Goal: Task Accomplishment & Management: Complete application form

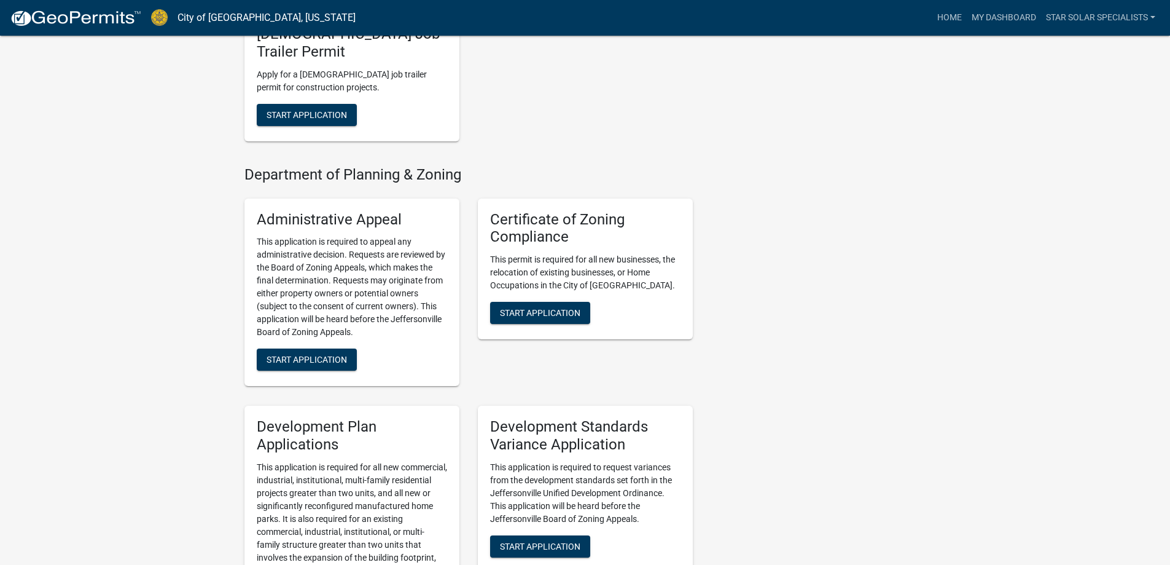
scroll to position [1229, 0]
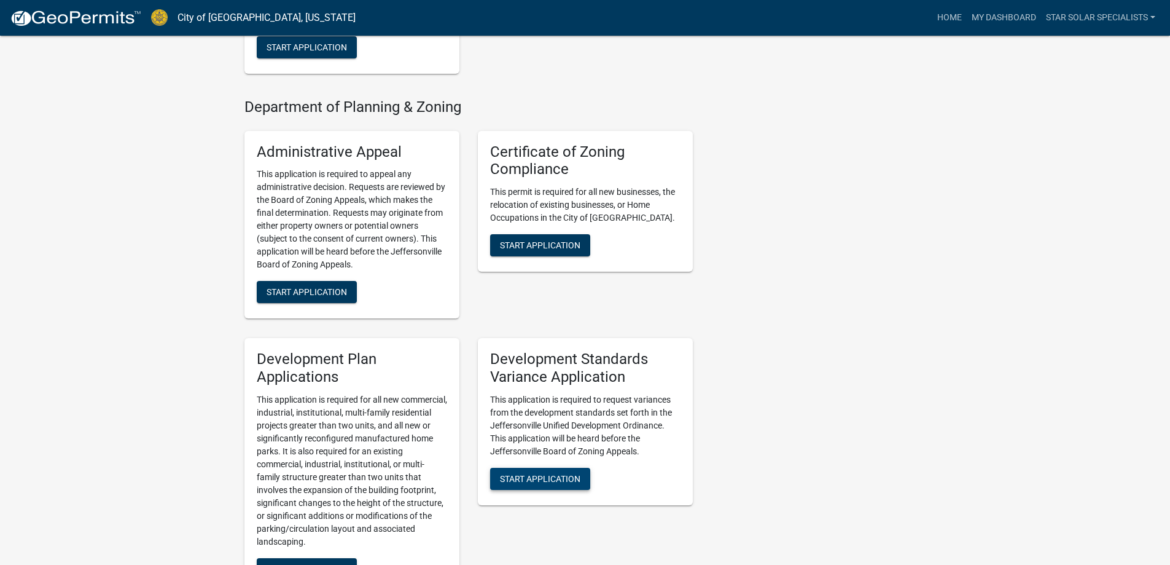
click at [518, 474] on span "Start Application" at bounding box center [540, 479] width 80 height 10
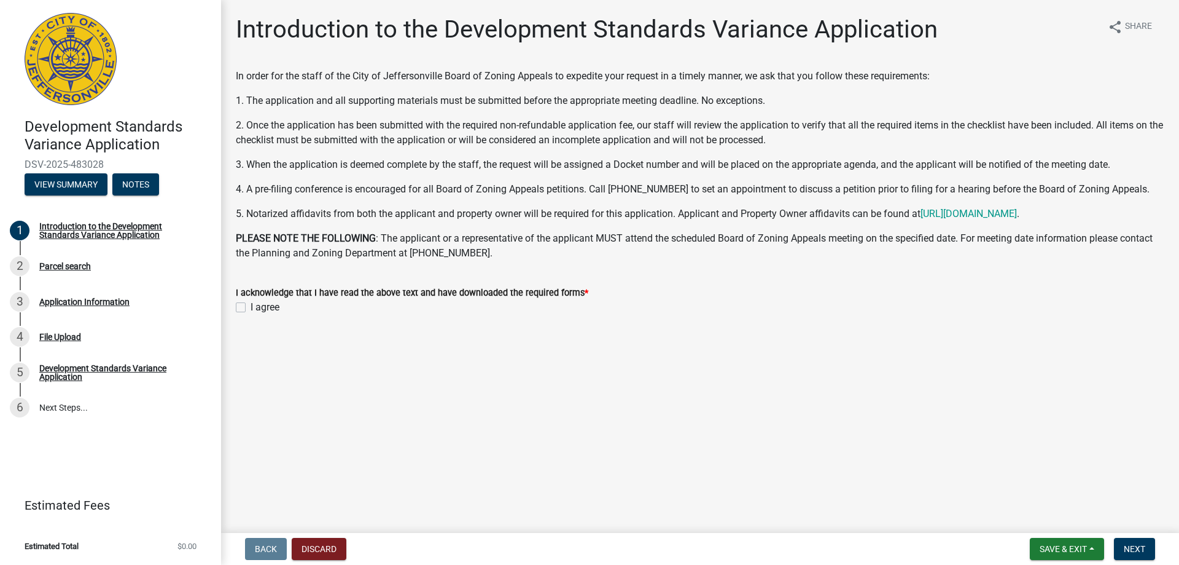
click at [251, 311] on label "I agree" at bounding box center [265, 307] width 29 height 15
click at [251, 308] on input "I agree" at bounding box center [255, 304] width 8 height 8
checkbox input "true"
click at [1128, 544] on span "Next" at bounding box center [1134, 549] width 21 height 10
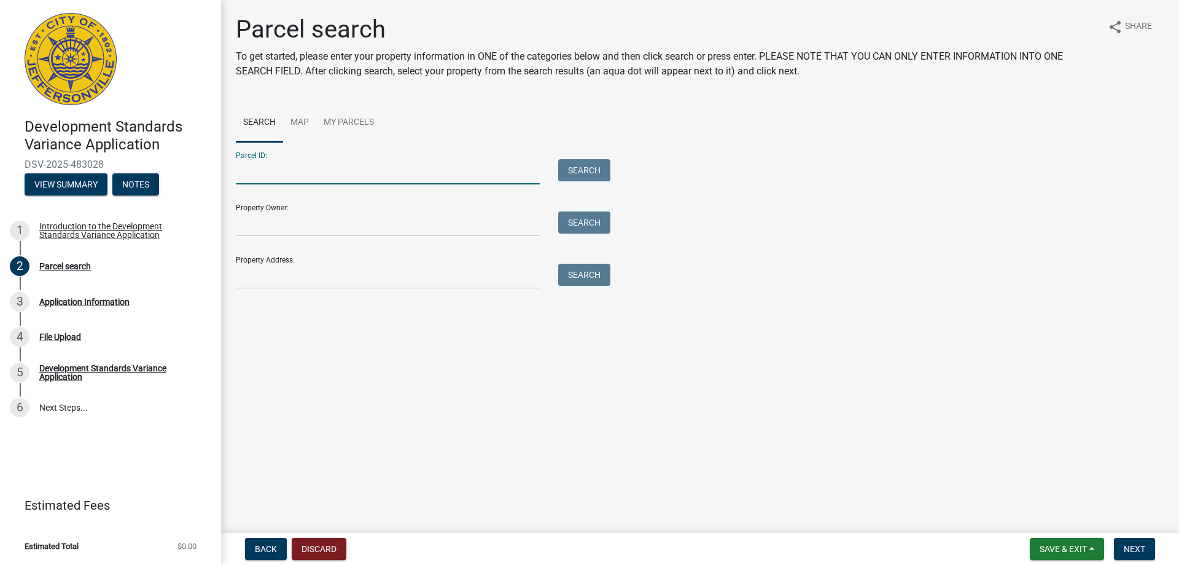
click at [279, 174] on input "Parcel ID:" at bounding box center [388, 171] width 304 height 25
type input "10-21-00-500-020.000-009"
click at [287, 222] on input "Property Owner:" at bounding box center [388, 223] width 304 height 25
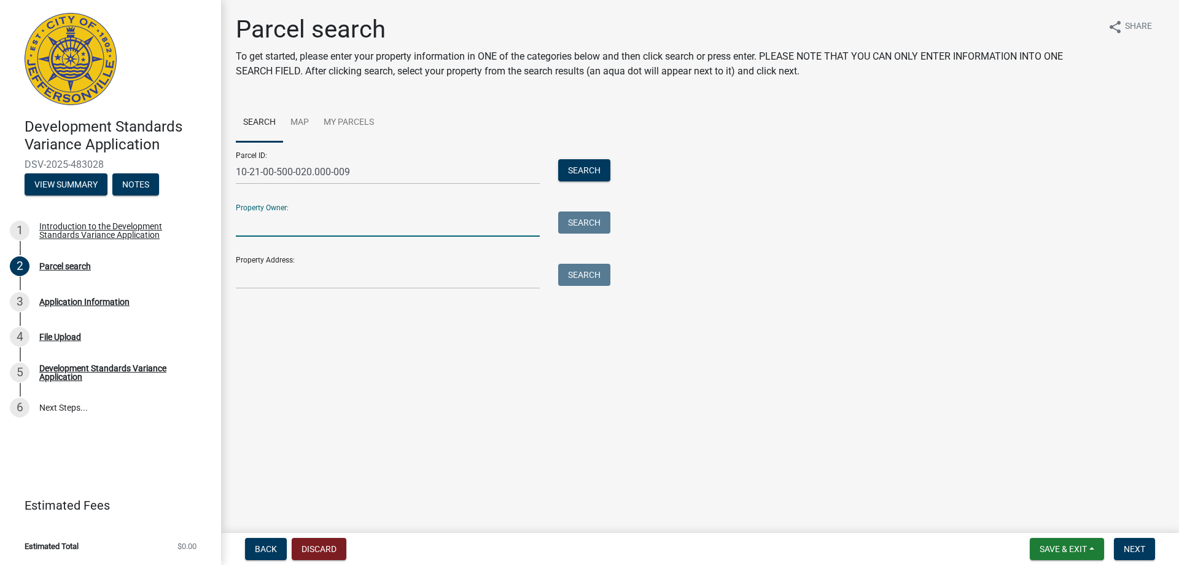
type input "[PERSON_NAME] & [PERSON_NAME]"
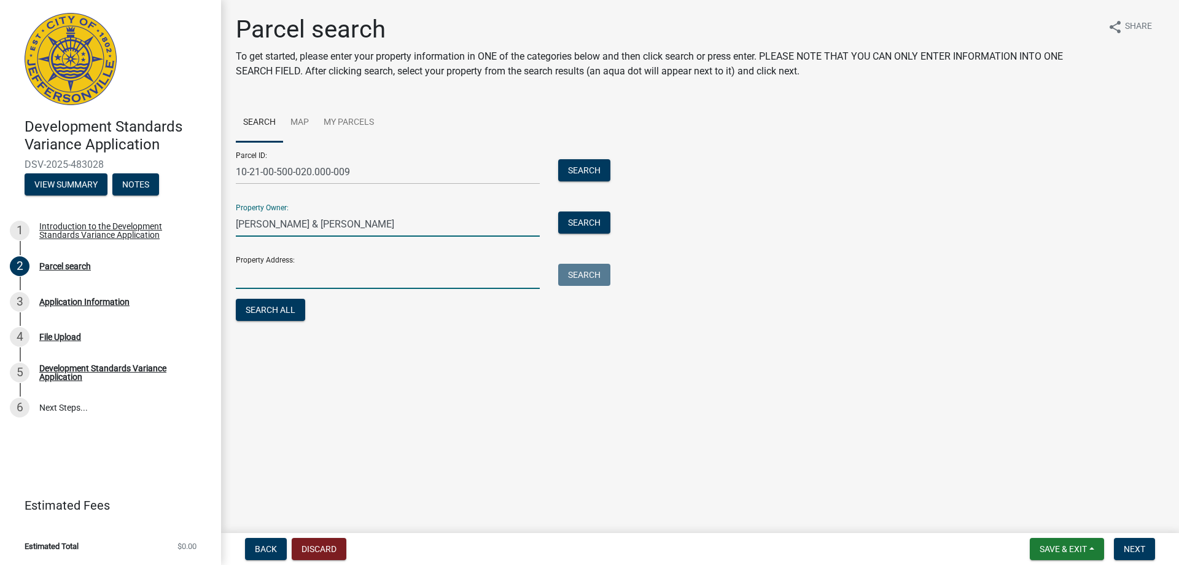
click at [274, 270] on input "Property Address:" at bounding box center [388, 276] width 304 height 25
type input "[STREET_ADDRESS]"
click at [1123, 545] on button "Next" at bounding box center [1134, 548] width 41 height 22
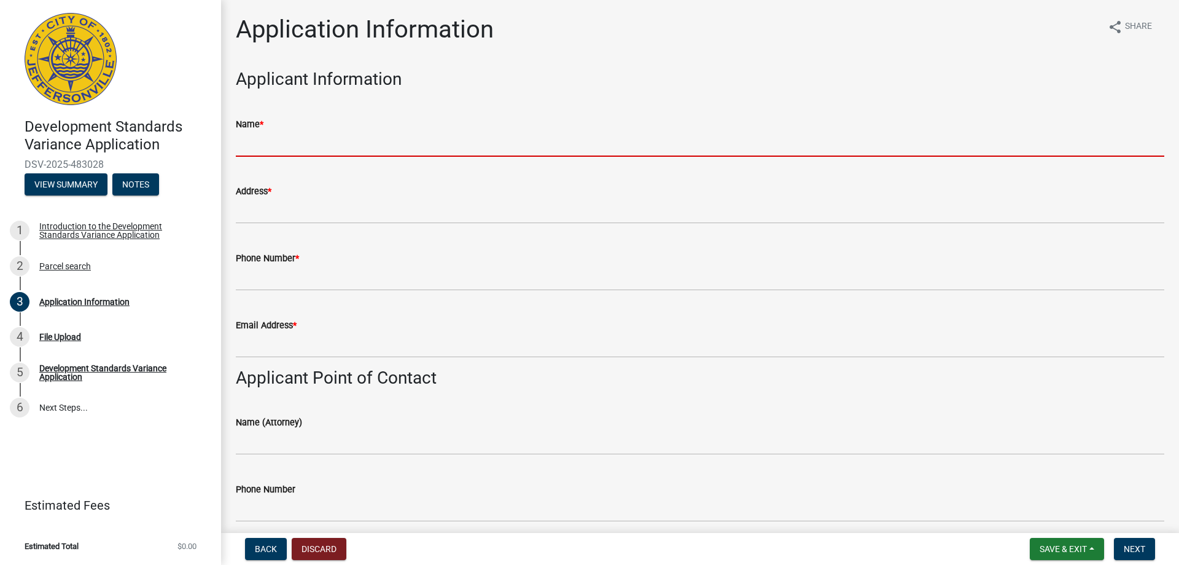
click at [244, 150] on input "Name *" at bounding box center [700, 143] width 929 height 25
type input "[PERSON_NAME]"
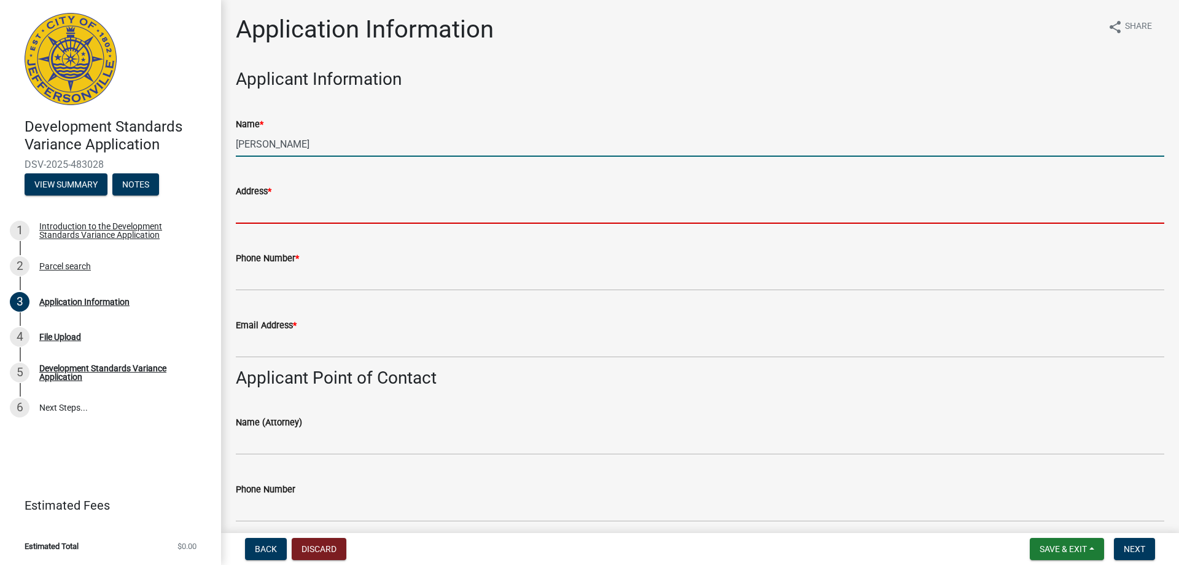
type input "[STREET_ADDRESS],"
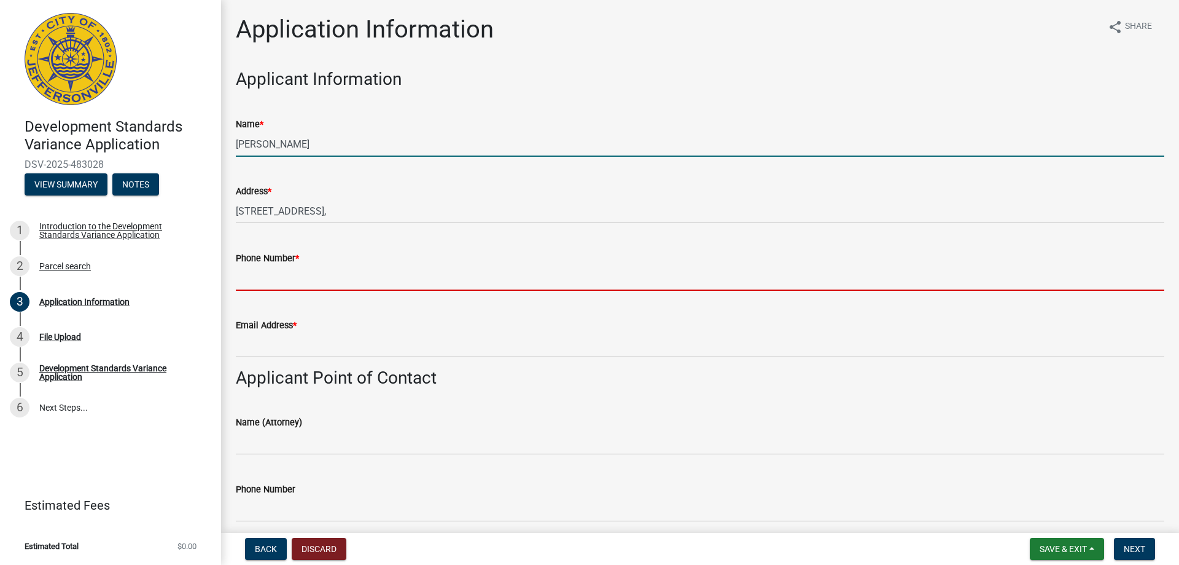
type input "5024451505"
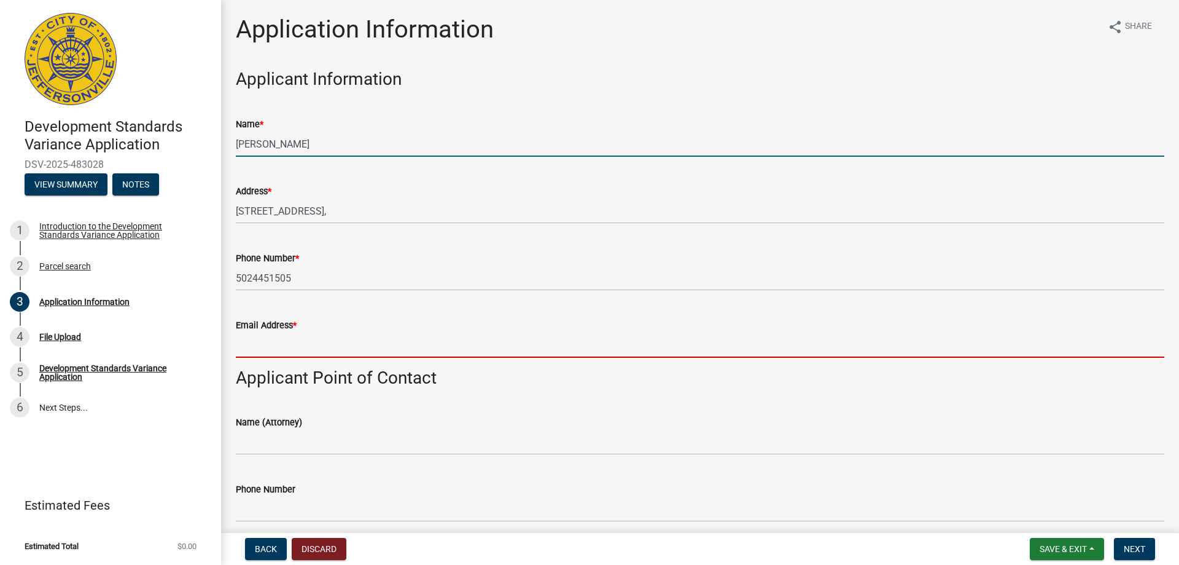
type input "[PERSON_NAME][EMAIL_ADDRESS][PERSON_NAME][DOMAIN_NAME]"
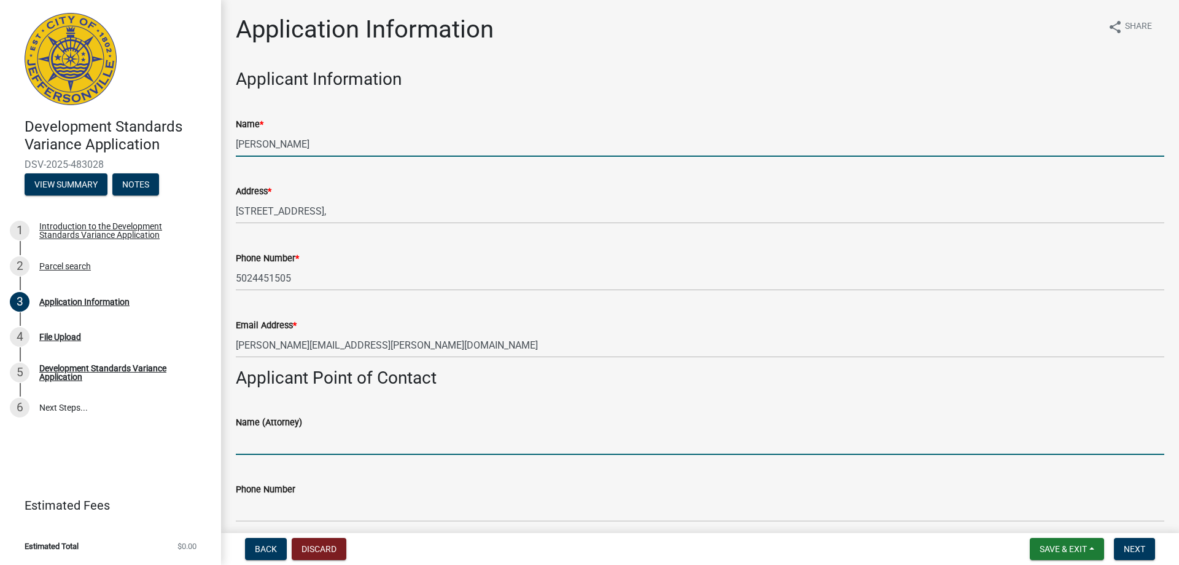
click at [260, 452] on input "Name (Attorney)" at bounding box center [700, 441] width 929 height 25
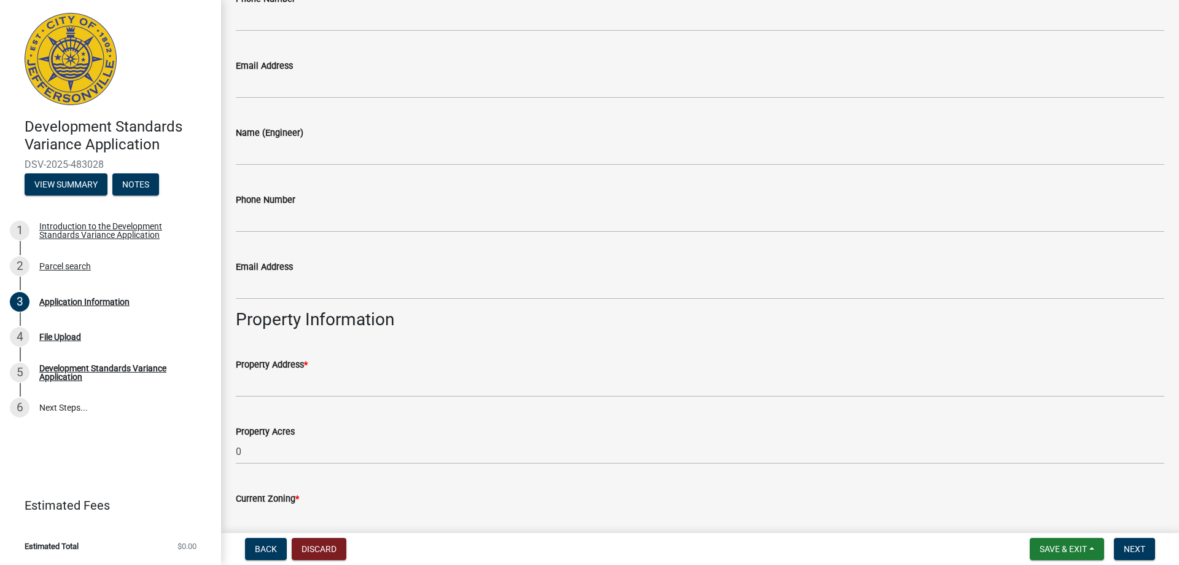
scroll to position [491, 0]
type input "N/A"
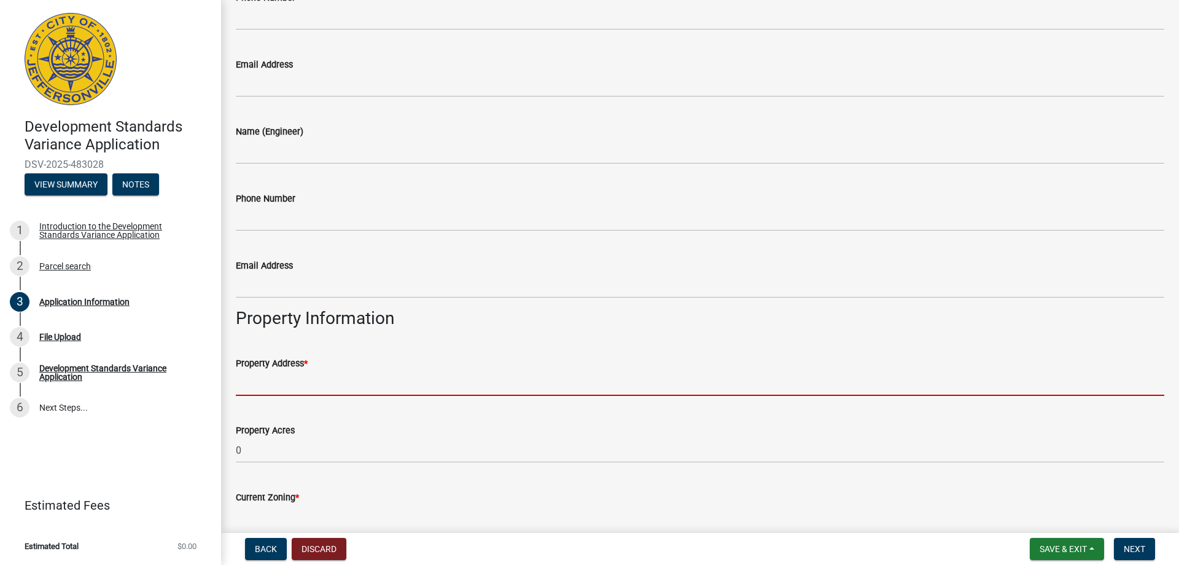
click at [352, 388] on input "Property Address *" at bounding box center [700, 382] width 929 height 25
type input "[STREET_ADDRESS],"
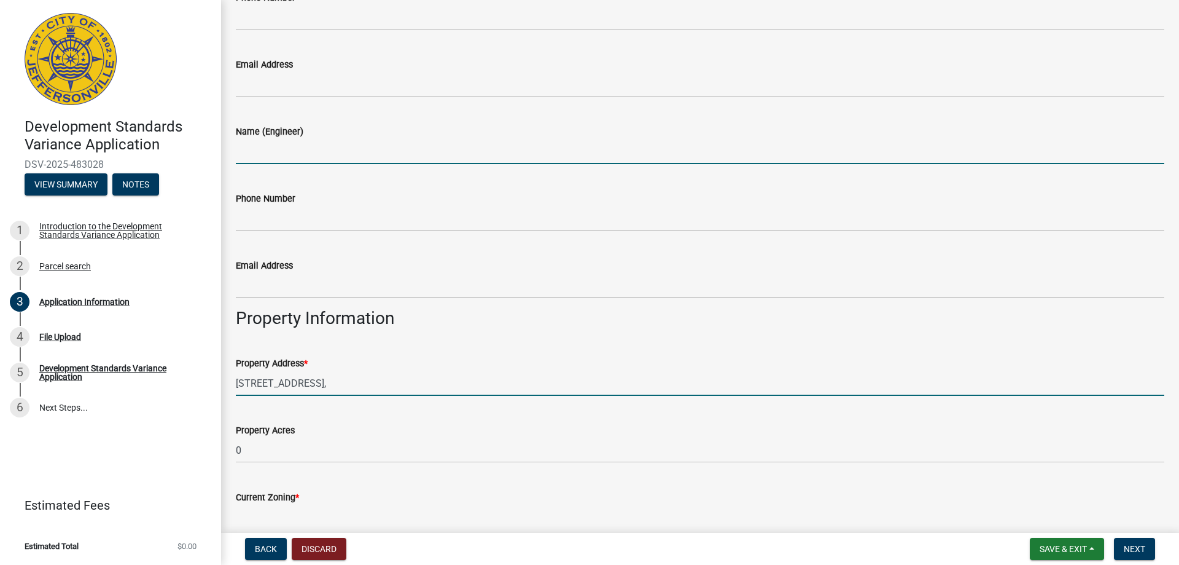
type input "[PERSON_NAME]"
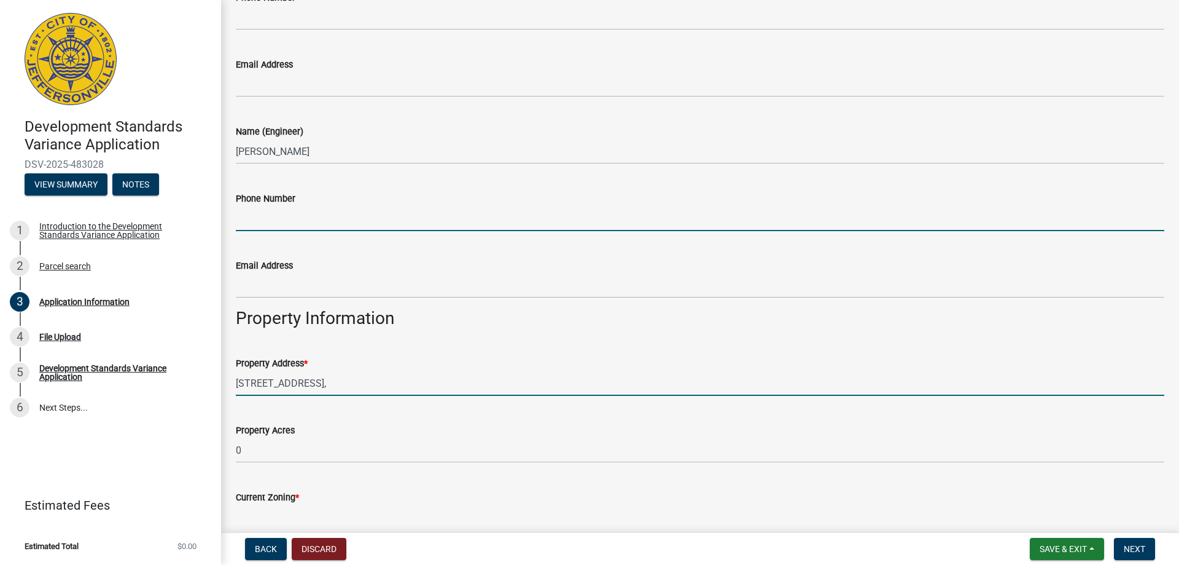
type input "5024451505"
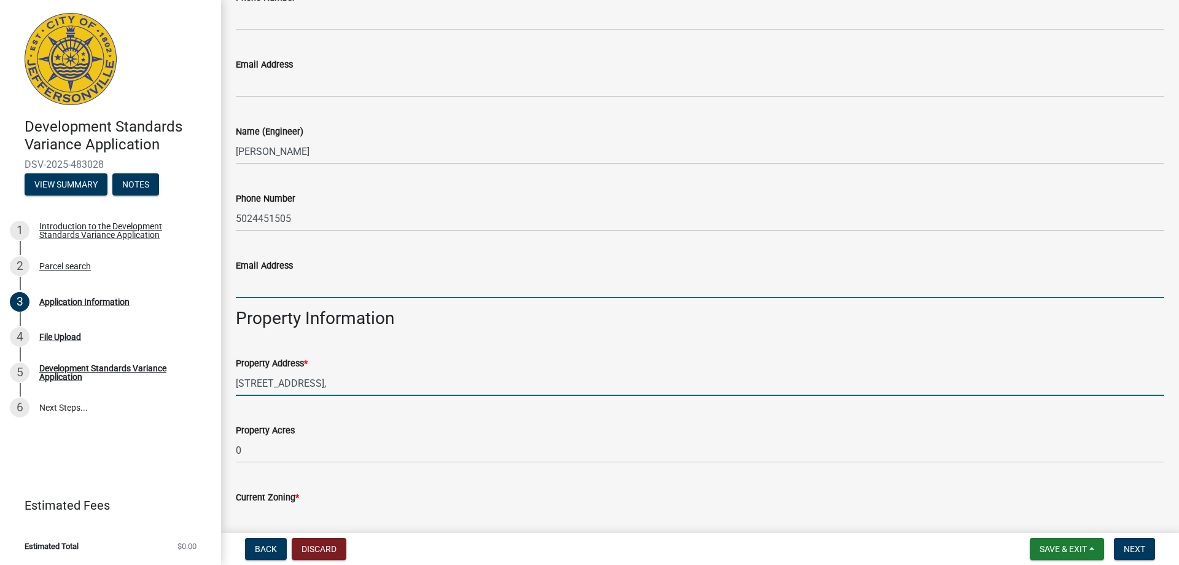
type input "[PERSON_NAME][EMAIL_ADDRESS][PERSON_NAME][DOMAIN_NAME]"
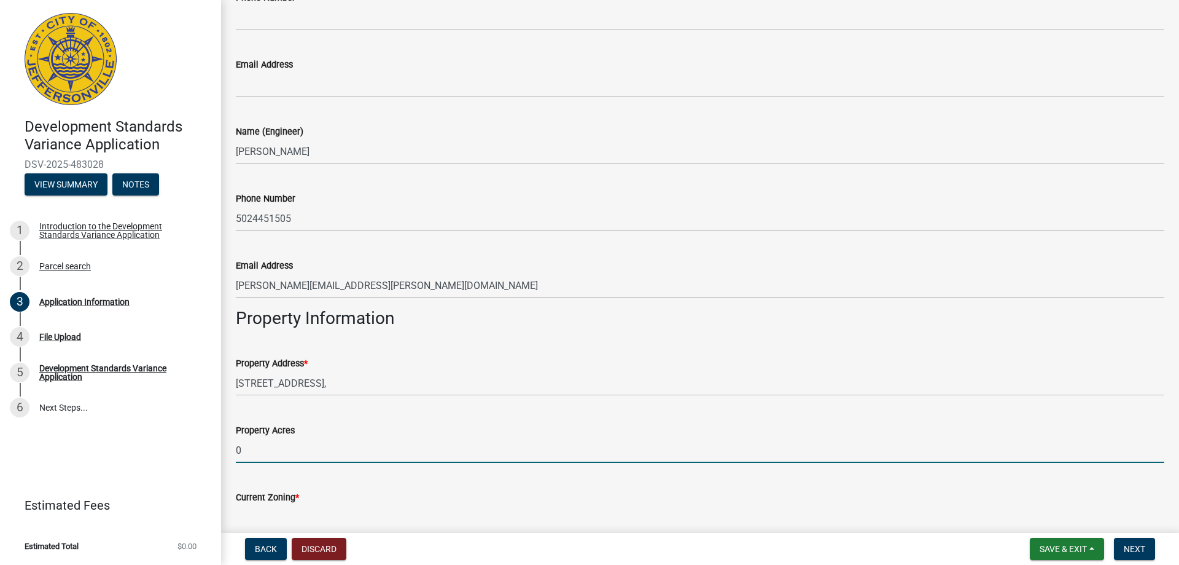
drag, startPoint x: 246, startPoint y: 447, endPoint x: 218, endPoint y: 448, distance: 27.7
click at [218, 448] on div "Development Standards Variance Application DSV-2025-483028 View Summary Notes 1…" at bounding box center [589, 282] width 1179 height 565
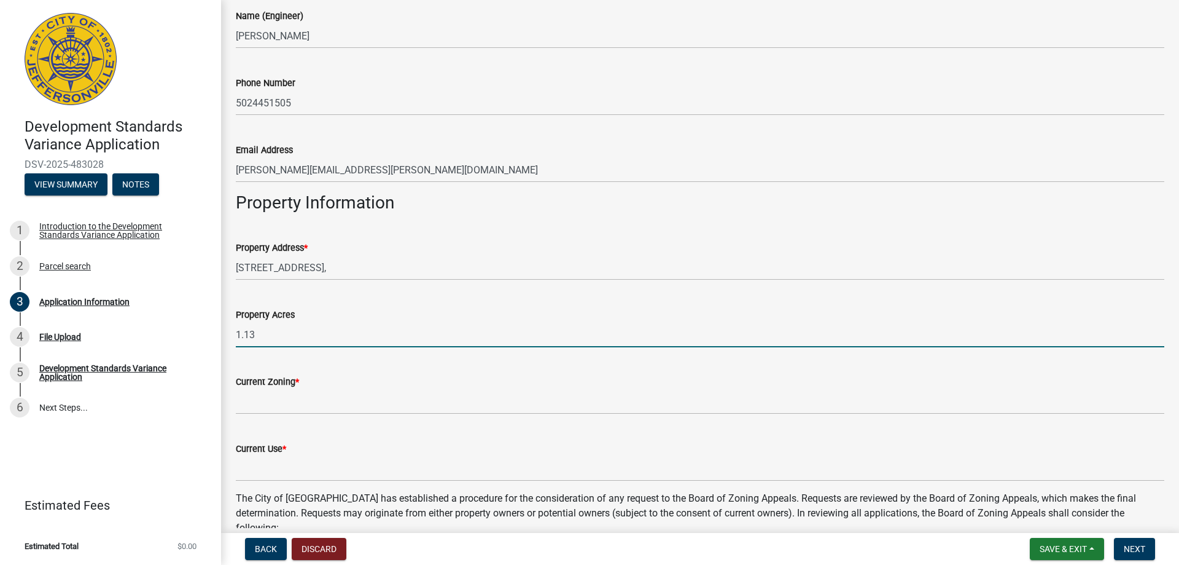
scroll to position [614, 0]
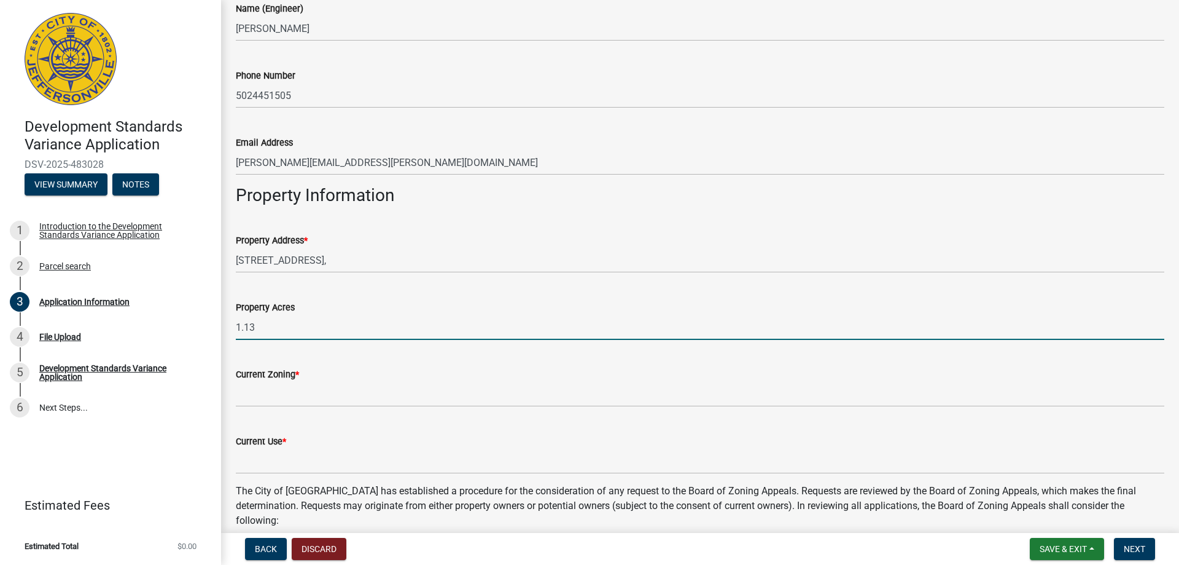
type input "1.13"
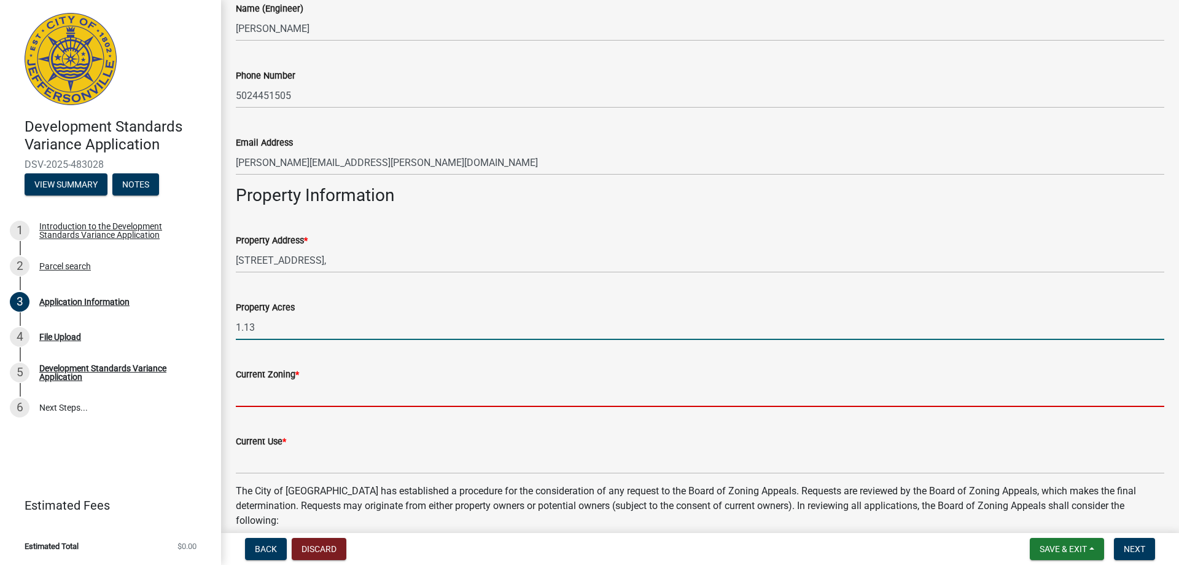
click at [257, 394] on input "Current Zoning *" at bounding box center [700, 393] width 929 height 25
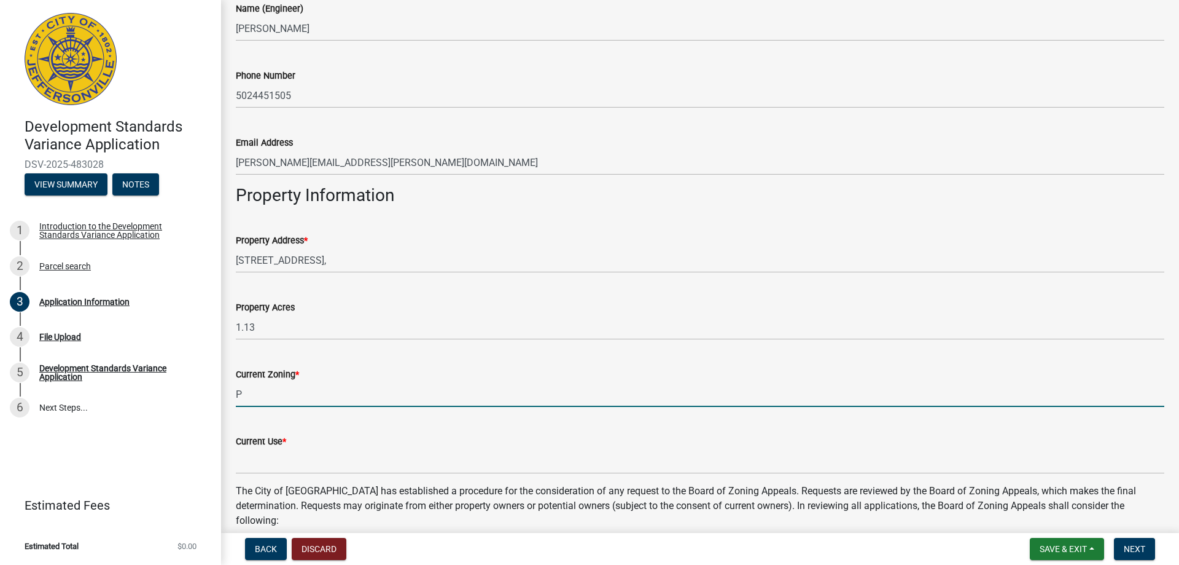
type input "P"
type input "R2"
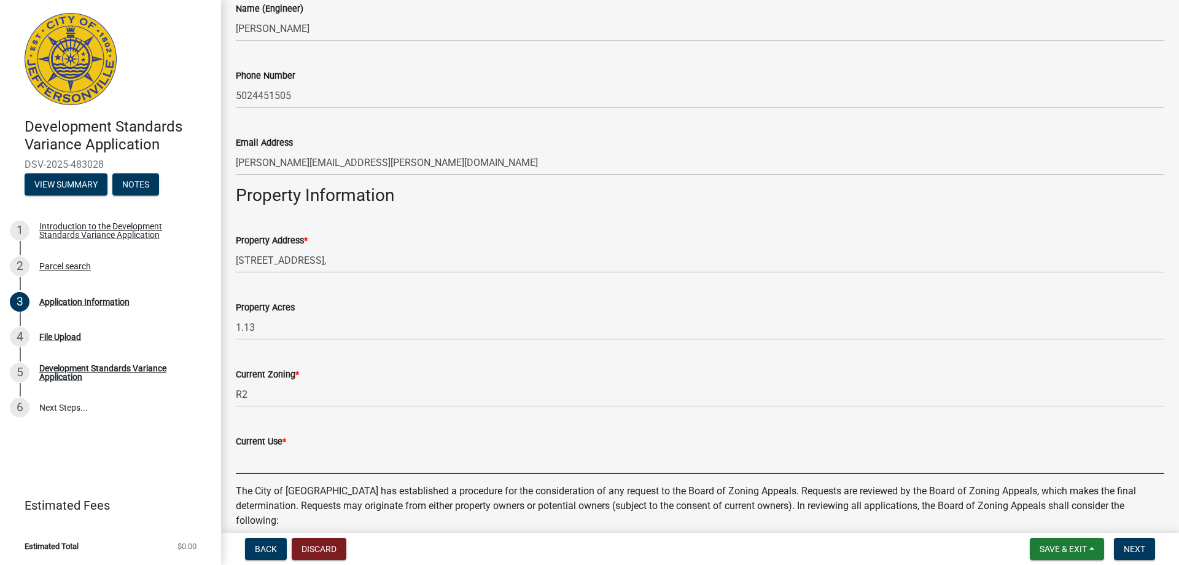
click at [271, 462] on input "Current Use *" at bounding box center [700, 460] width 929 height 25
type input "Single Family Home"
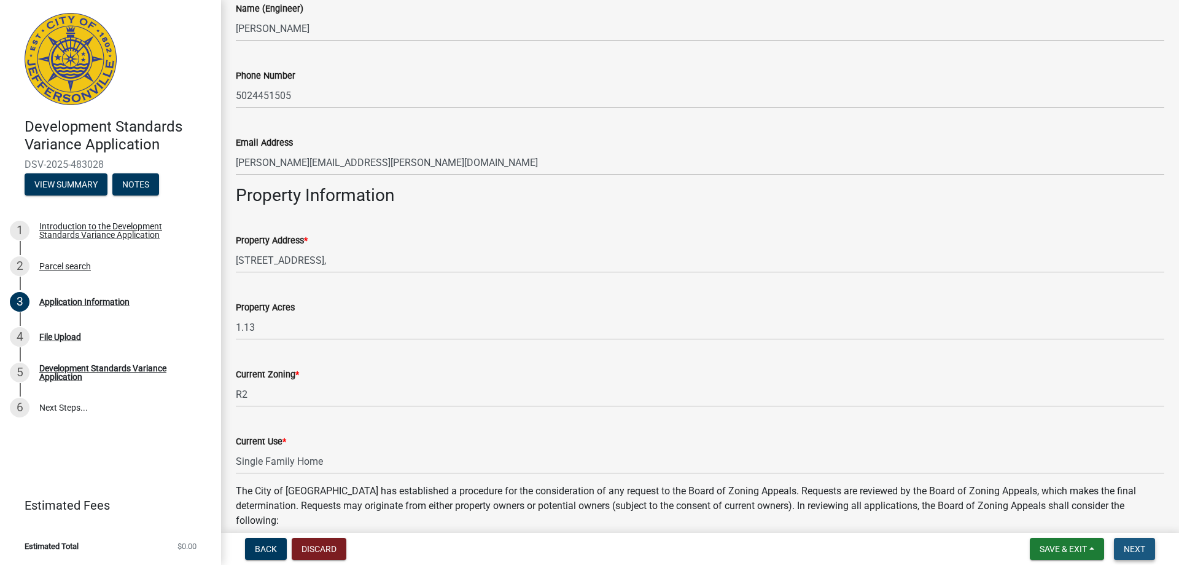
click at [1140, 544] on span "Next" at bounding box center [1134, 549] width 21 height 10
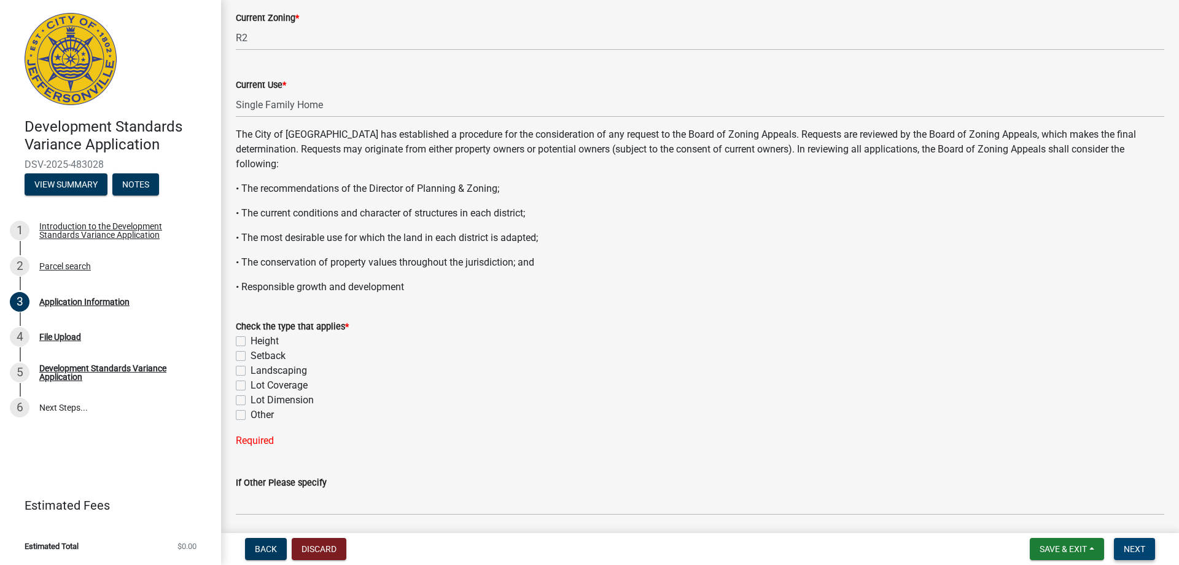
scroll to position [983, 0]
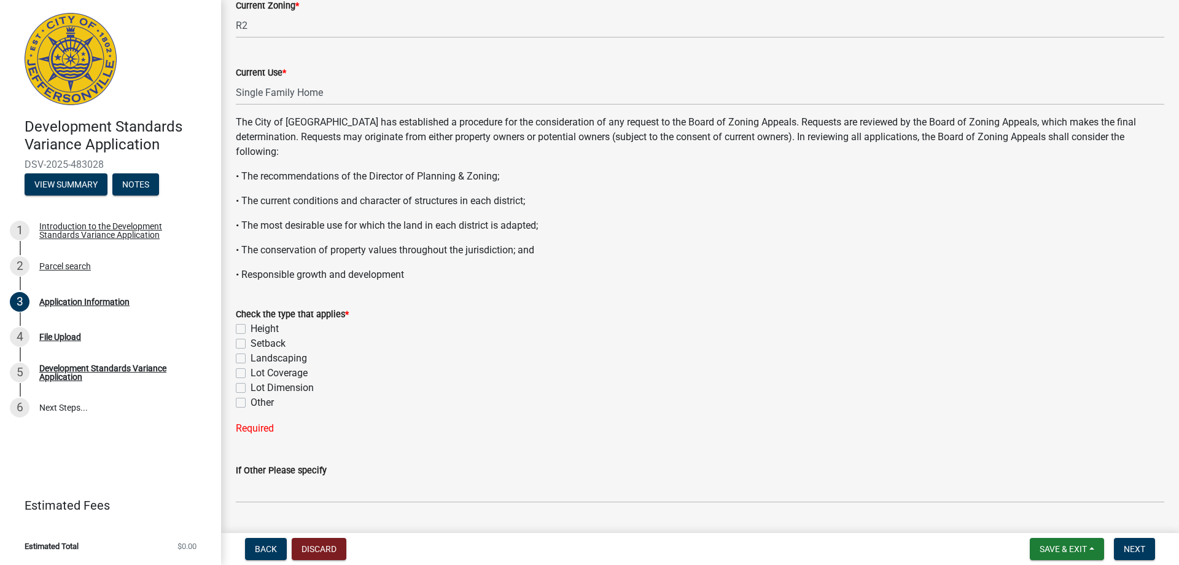
click at [251, 341] on label "Setback" at bounding box center [268, 343] width 35 height 15
click at [251, 341] on input "Setback" at bounding box center [255, 340] width 8 height 8
checkbox input "true"
checkbox input "false"
checkbox input "true"
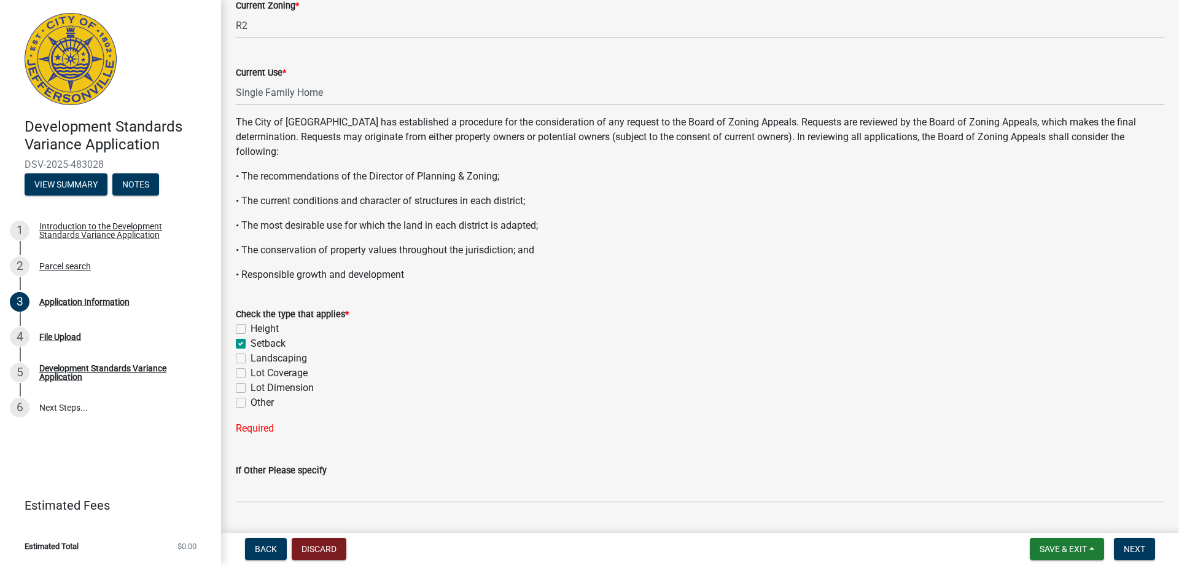
checkbox input "false"
click at [1125, 544] on span "Next" at bounding box center [1134, 549] width 21 height 10
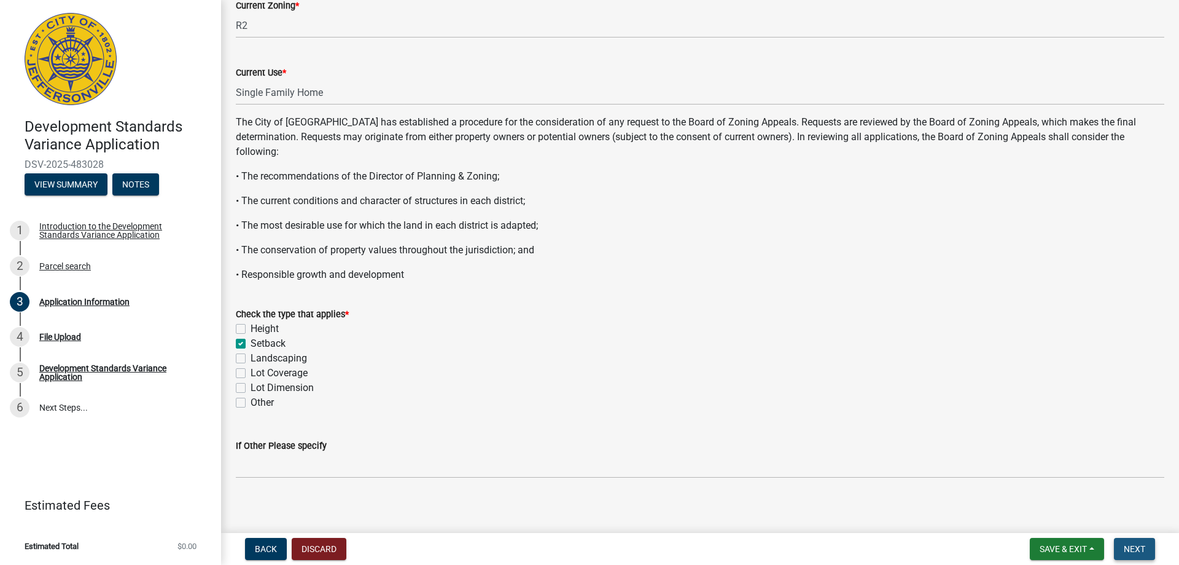
scroll to position [0, 0]
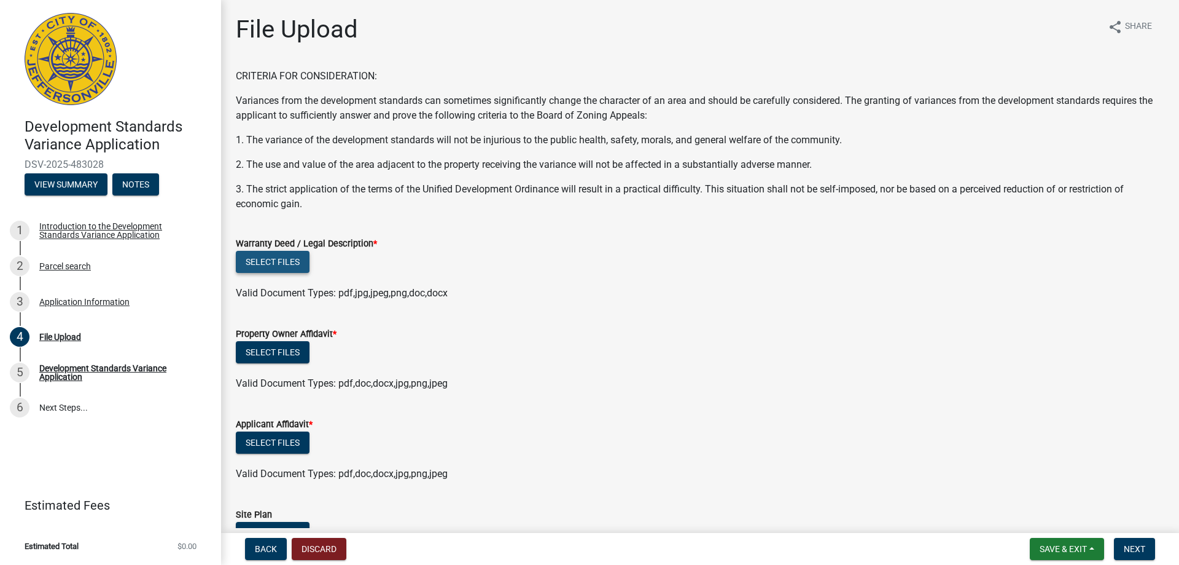
click at [268, 260] on button "Select files" at bounding box center [273, 262] width 74 height 22
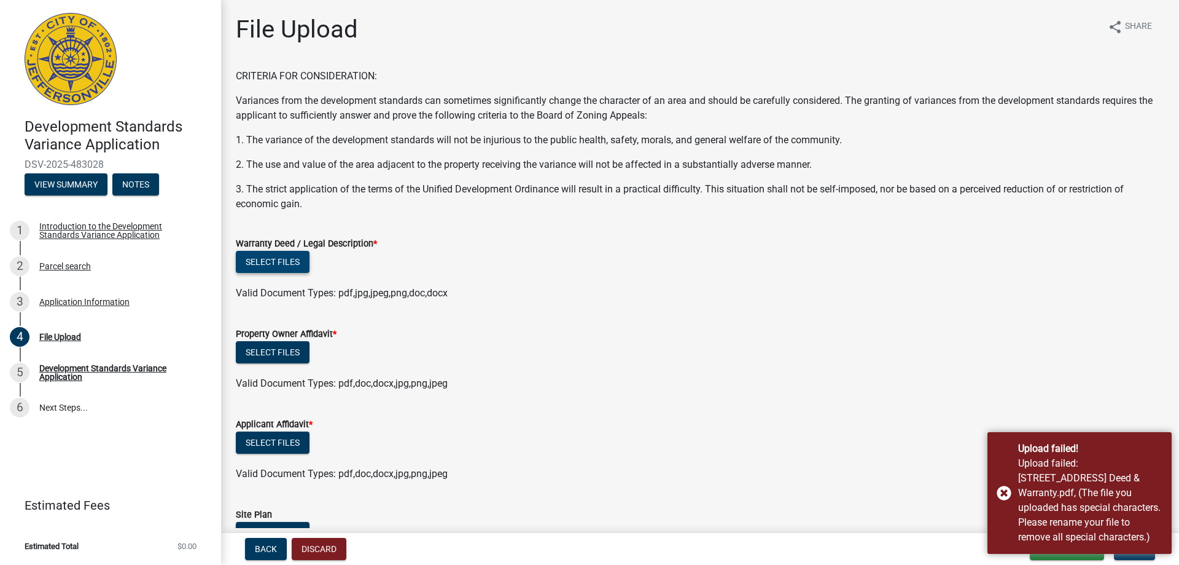
click at [279, 260] on button "Select files" at bounding box center [273, 262] width 74 height 22
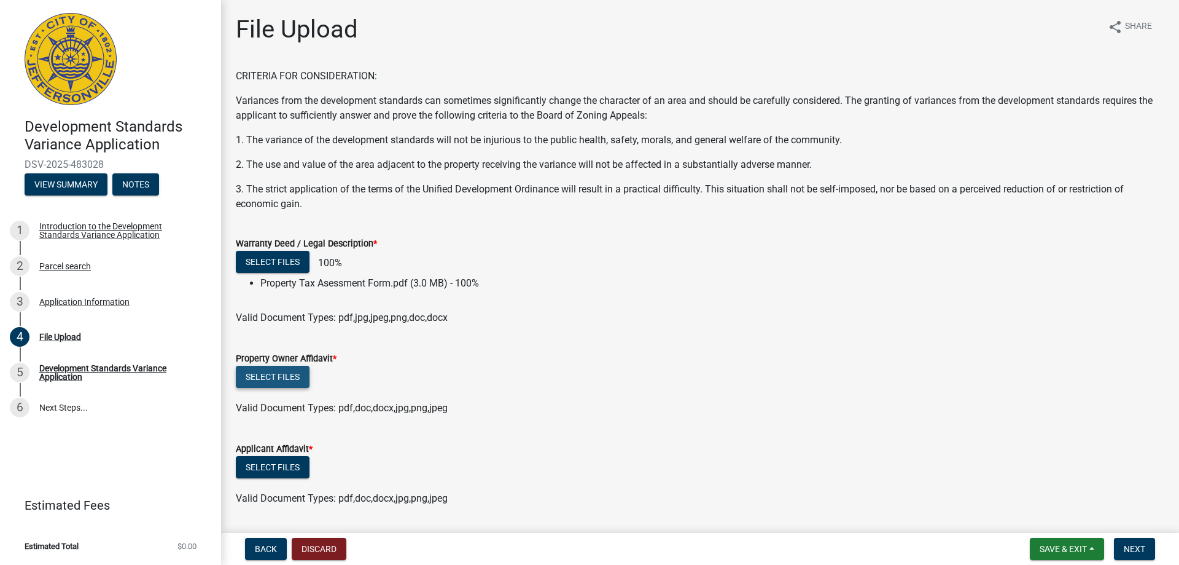
click at [283, 372] on form "Property Owner Affidavit * Select files Valid Document Types: pdf,doc,docx,jpg,…" at bounding box center [700, 375] width 929 height 79
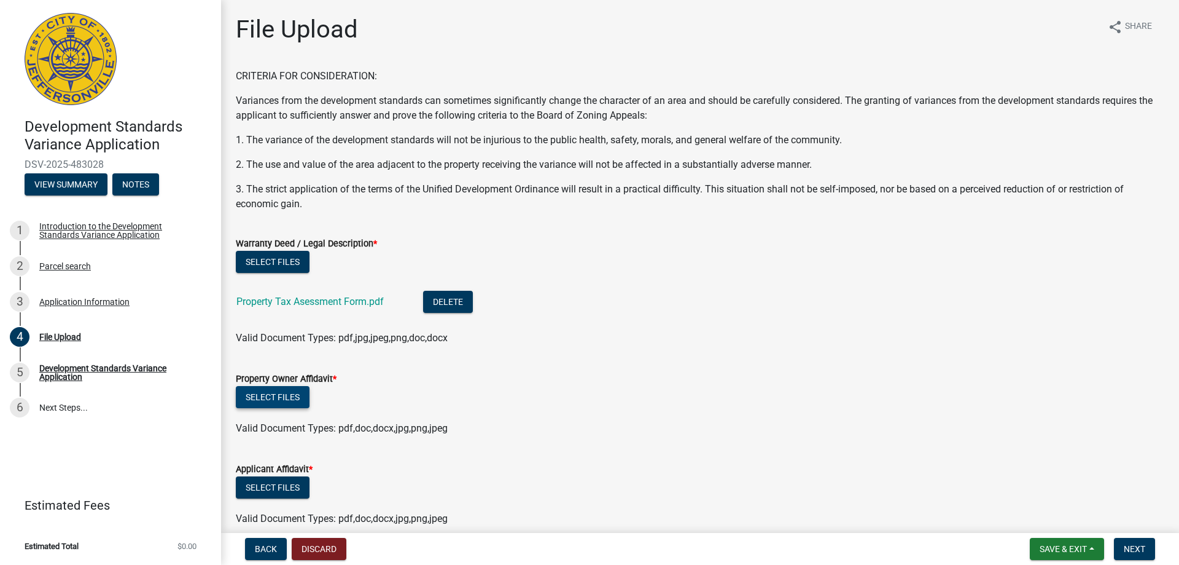
click at [268, 389] on button "Select files" at bounding box center [273, 397] width 74 height 22
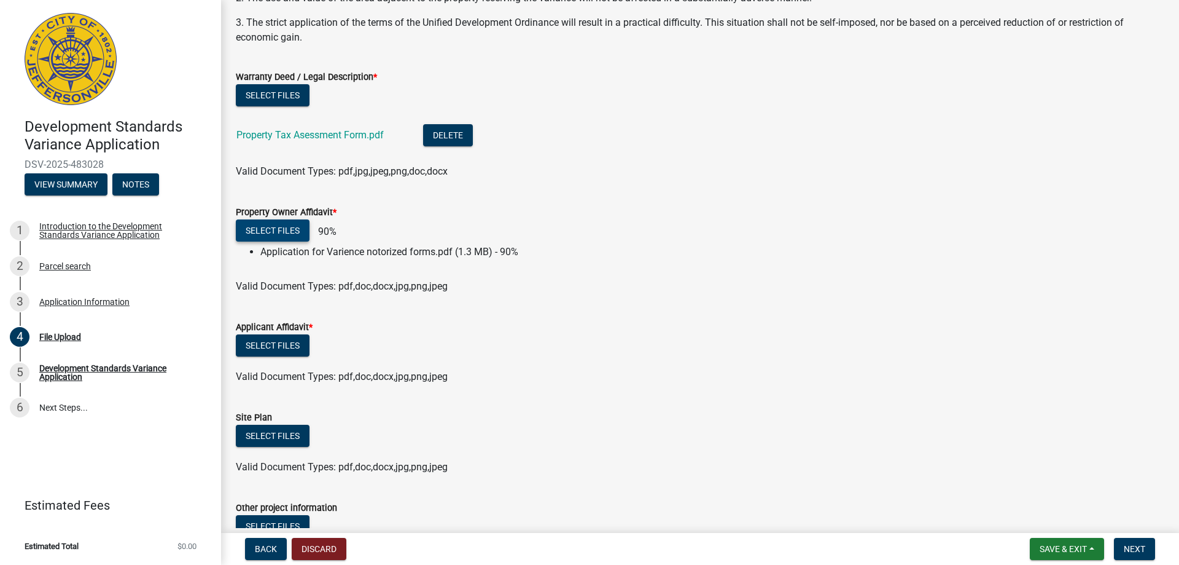
scroll to position [184, 0]
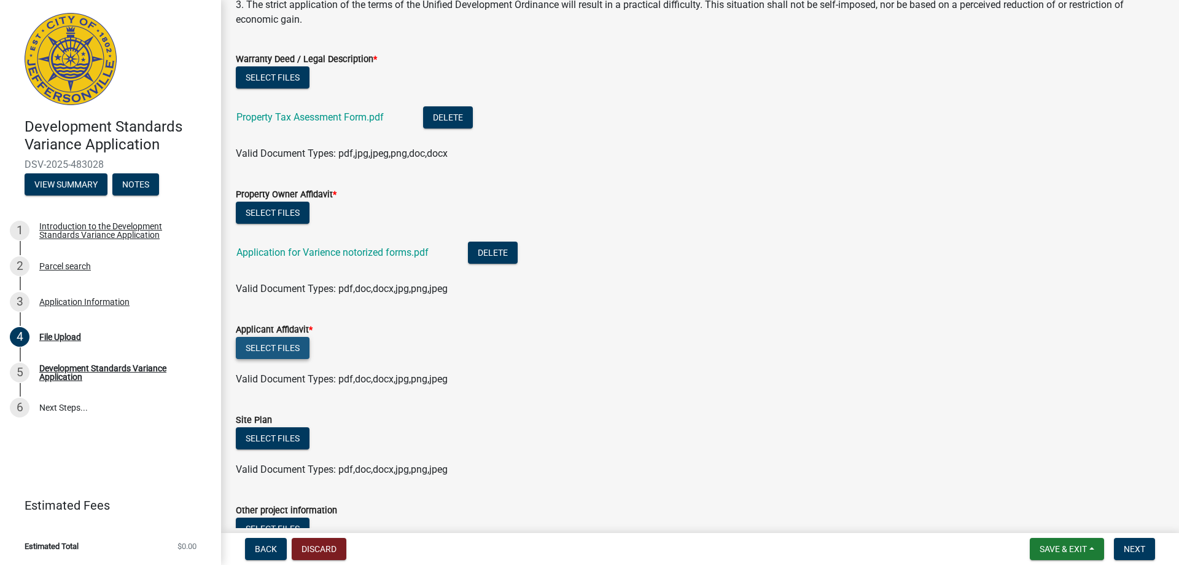
click at [283, 345] on button "Select files" at bounding box center [273, 348] width 74 height 22
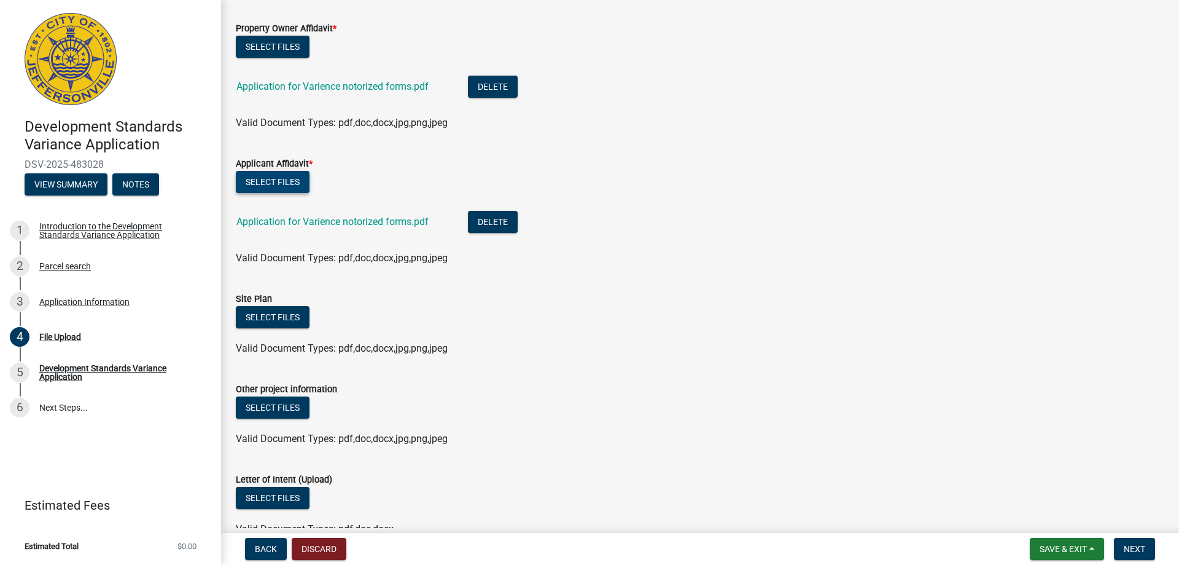
scroll to position [369, 0]
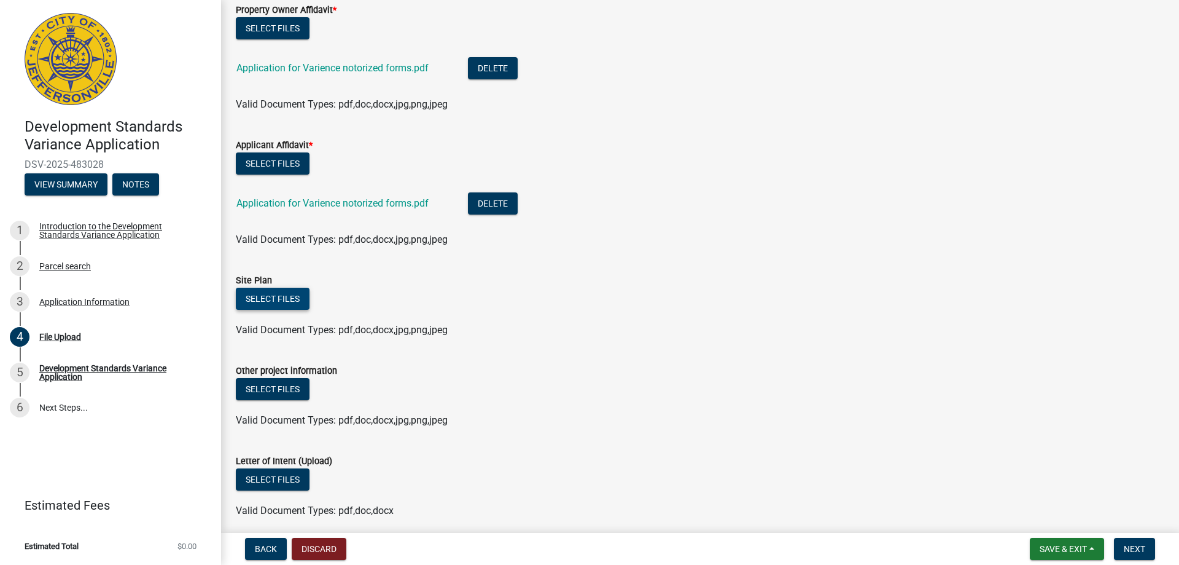
click at [286, 296] on button "Select files" at bounding box center [273, 298] width 74 height 22
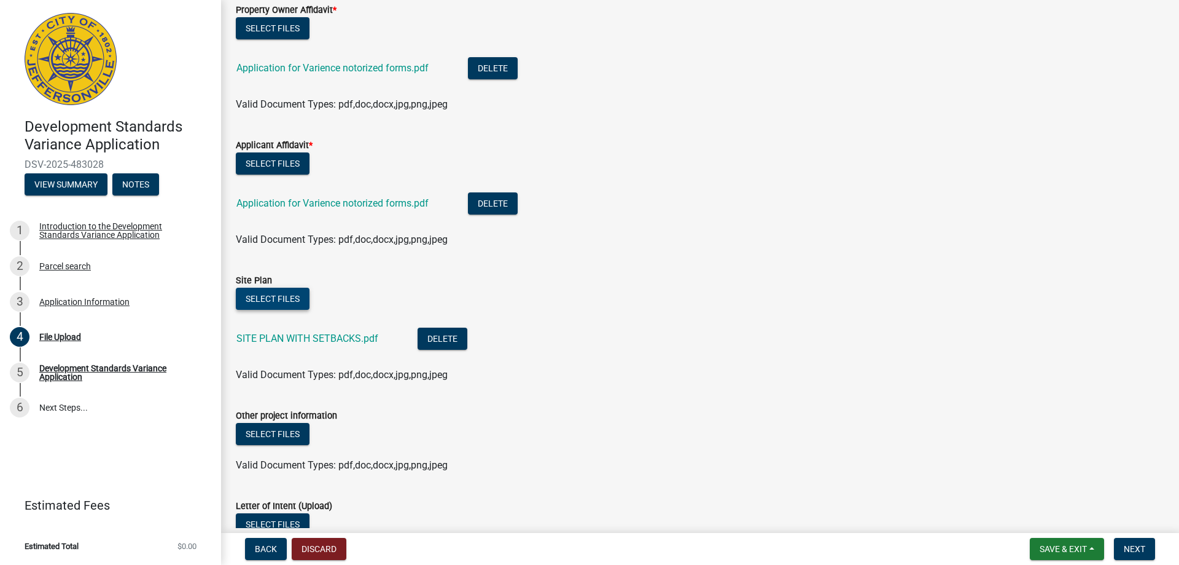
click at [265, 294] on button "Select files" at bounding box center [273, 298] width 74 height 22
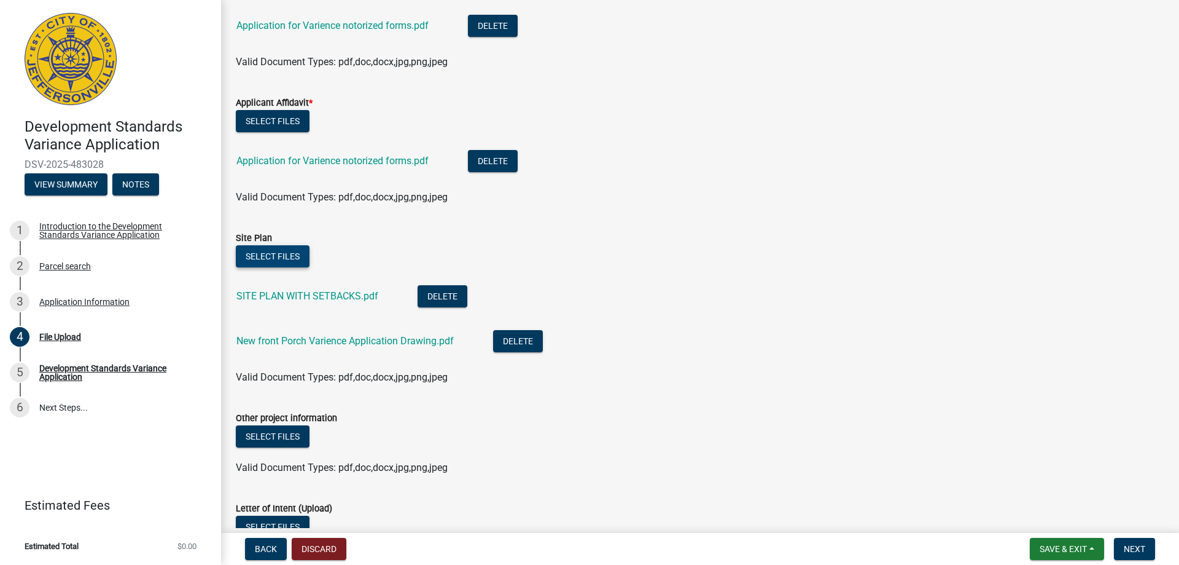
scroll to position [491, 0]
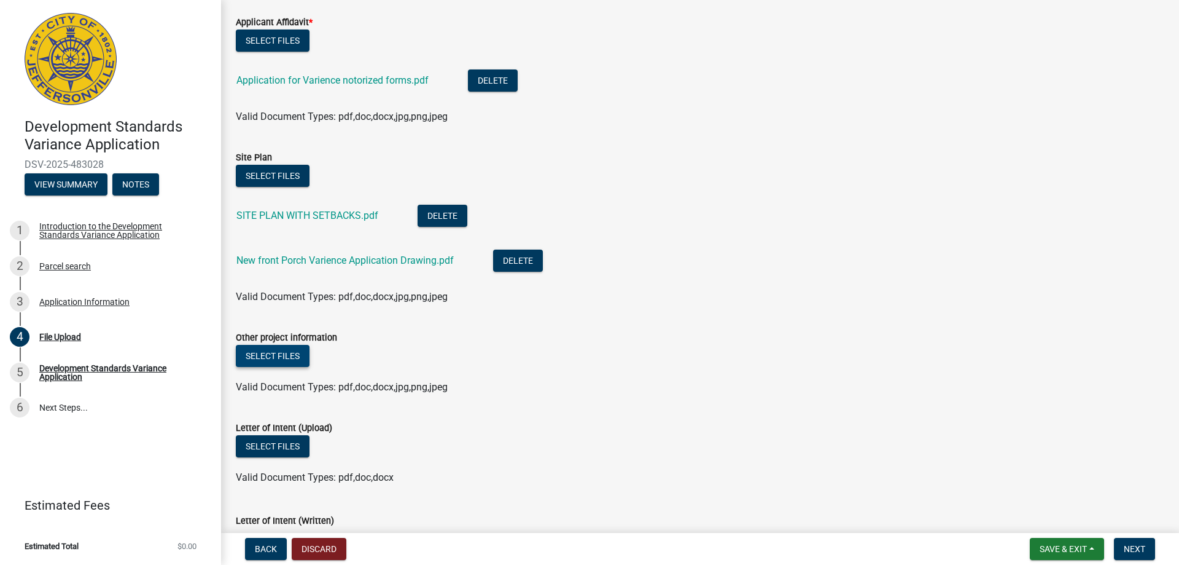
click at [276, 355] on button "Select files" at bounding box center [273, 356] width 74 height 22
click at [275, 441] on button "Select files" at bounding box center [273, 446] width 74 height 22
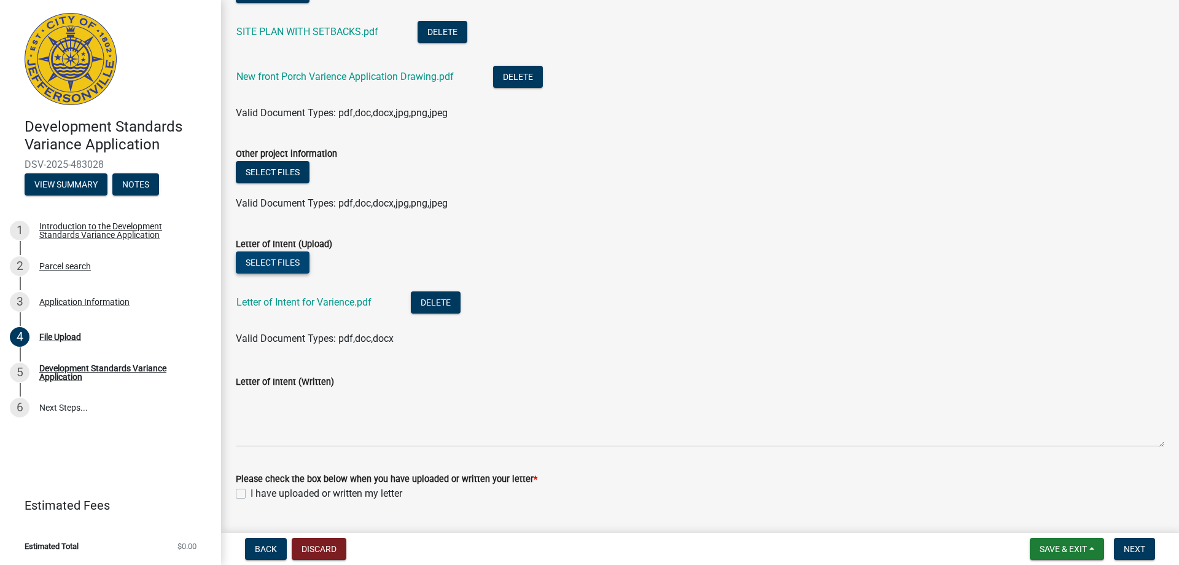
scroll to position [676, 0]
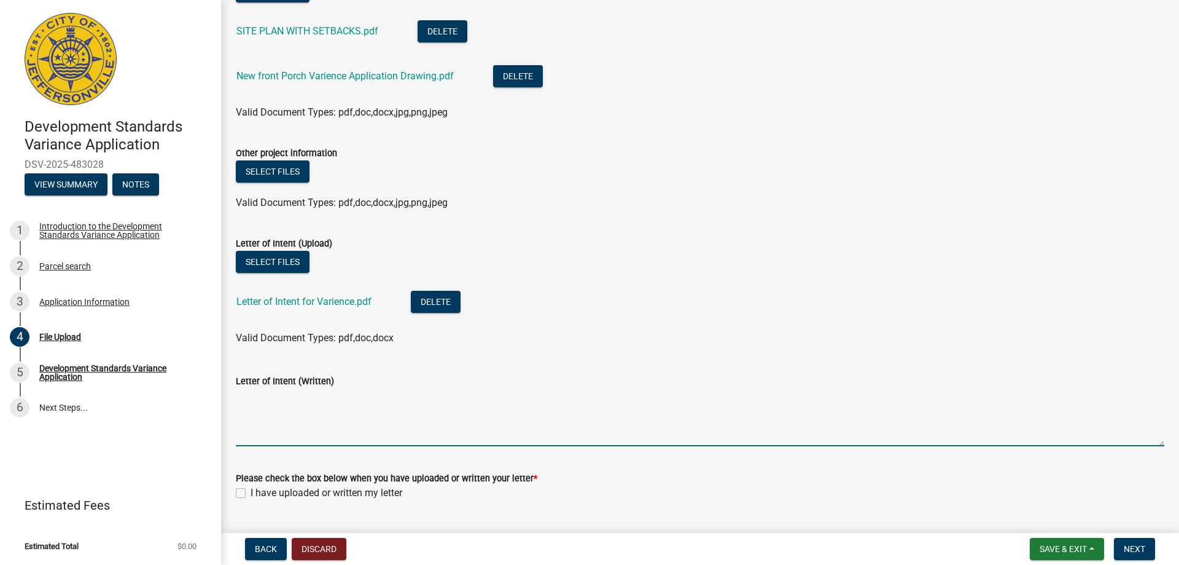
click at [244, 433] on textarea "Letter of Intent (Written)" at bounding box center [700, 417] width 929 height 58
click at [251, 493] on label "I have uploaded or written my letter" at bounding box center [327, 492] width 152 height 15
click at [251, 493] on input "I have uploaded or written my letter" at bounding box center [255, 489] width 8 height 8
checkbox input "true"
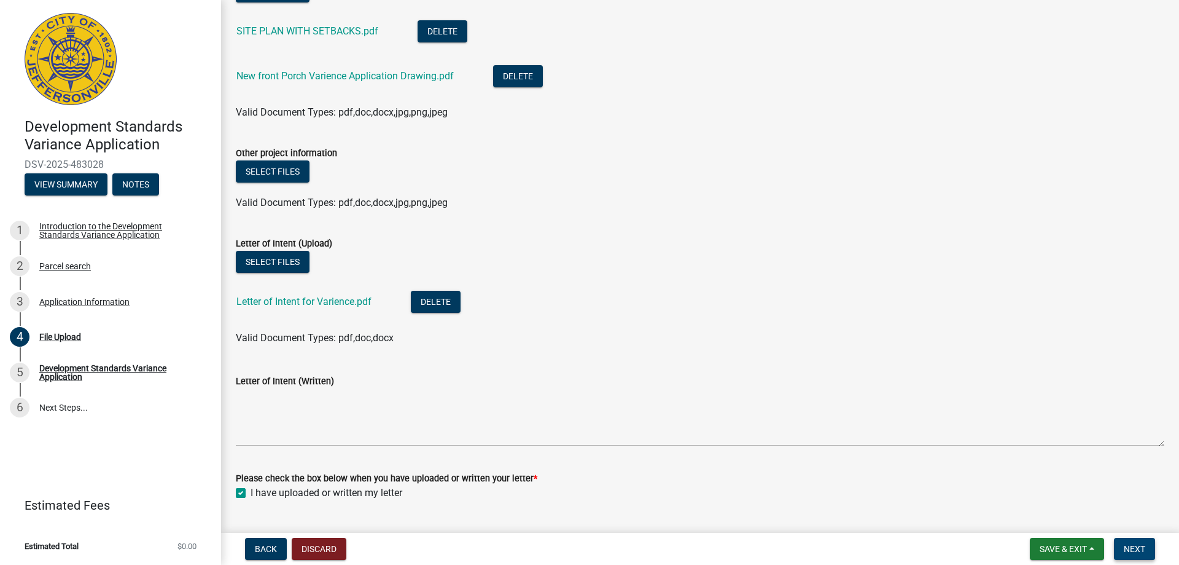
click at [1140, 545] on span "Next" at bounding box center [1134, 549] width 21 height 10
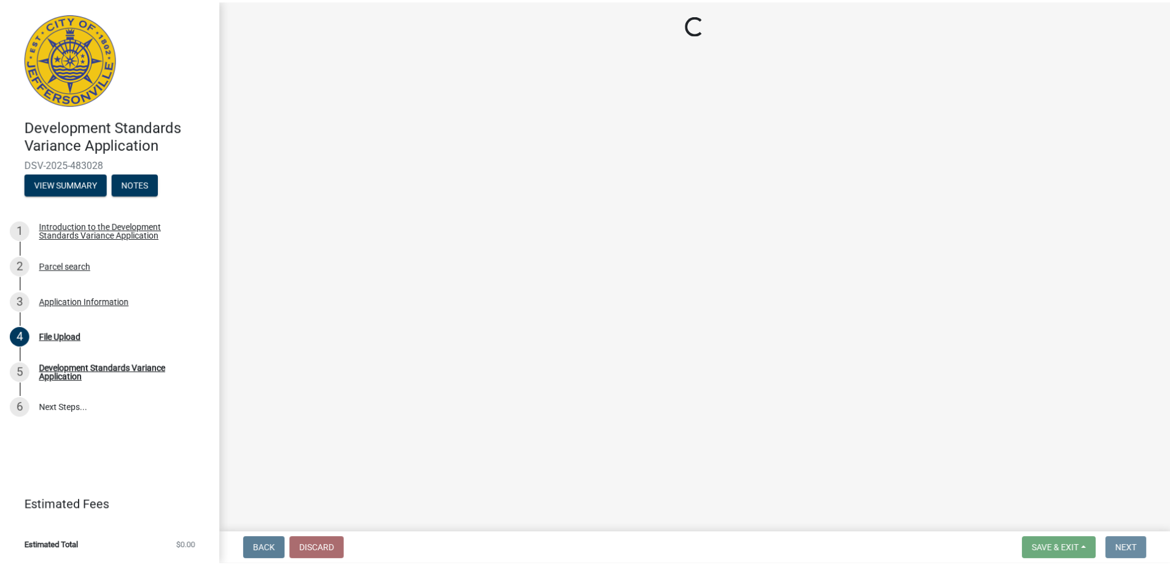
scroll to position [0, 0]
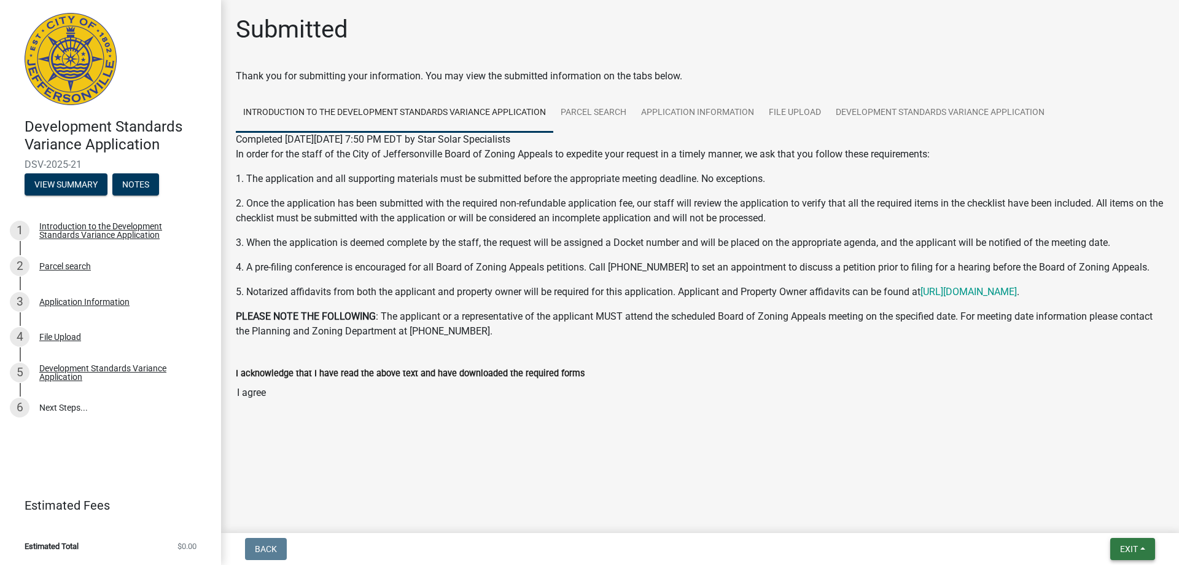
click at [1116, 544] on button "Exit" at bounding box center [1133, 548] width 45 height 22
click at [1101, 514] on button "Save & Exit" at bounding box center [1106, 516] width 98 height 29
